Goal: Task Accomplishment & Management: Manage account settings

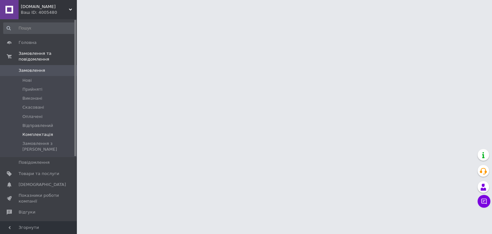
click at [42, 132] on span "Комплектація" at bounding box center [37, 135] width 30 height 6
click at [45, 132] on span "Комплектація" at bounding box center [37, 135] width 30 height 6
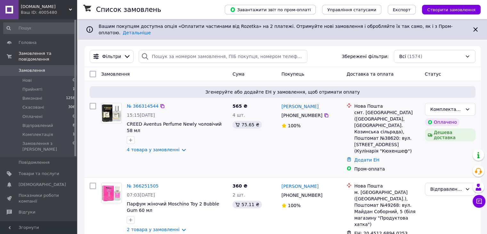
click at [93, 103] on input "checkbox" at bounding box center [93, 106] width 6 height 6
checkbox input "true"
click at [126, 71] on span "Дії для 1 замовлення" at bounding box center [121, 74] width 46 height 6
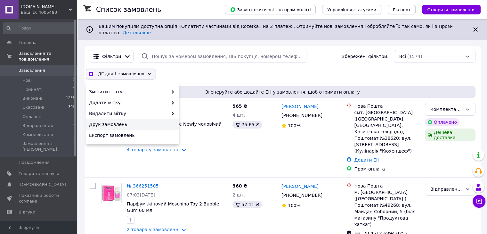
click at [111, 121] on span "Друк замовлень" at bounding box center [132, 124] width 86 height 6
click at [219, 143] on div "№ 366314544 15:15[DATE] CREED Aventus Perfume Newly чоловічий 58 мл 4 товара у …" at bounding box center [177, 127] width 106 height 55
checkbox input "true"
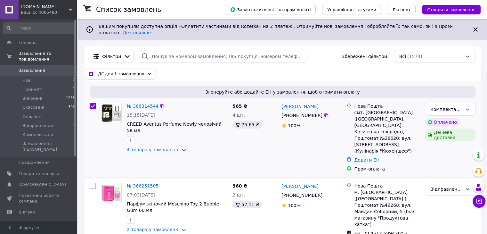
click at [145, 104] on link "№ 366314544" at bounding box center [143, 106] width 32 height 5
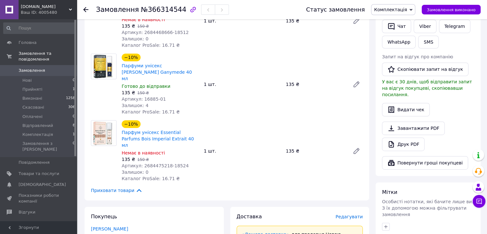
scroll to position [315, 0]
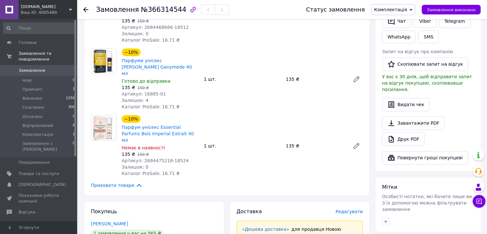
click at [171, 158] on span "Артикул: 2684475218-18524" at bounding box center [155, 160] width 67 height 5
copy span "18524"
click at [30, 171] on span "Товари та послуги" at bounding box center [39, 174] width 41 height 6
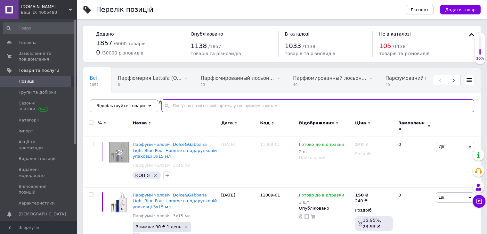
click at [188, 107] on input "text" at bounding box center [318, 105] width 313 height 13
paste input "18524"
type input "18524"
